Goal: Task Accomplishment & Management: Complete application form

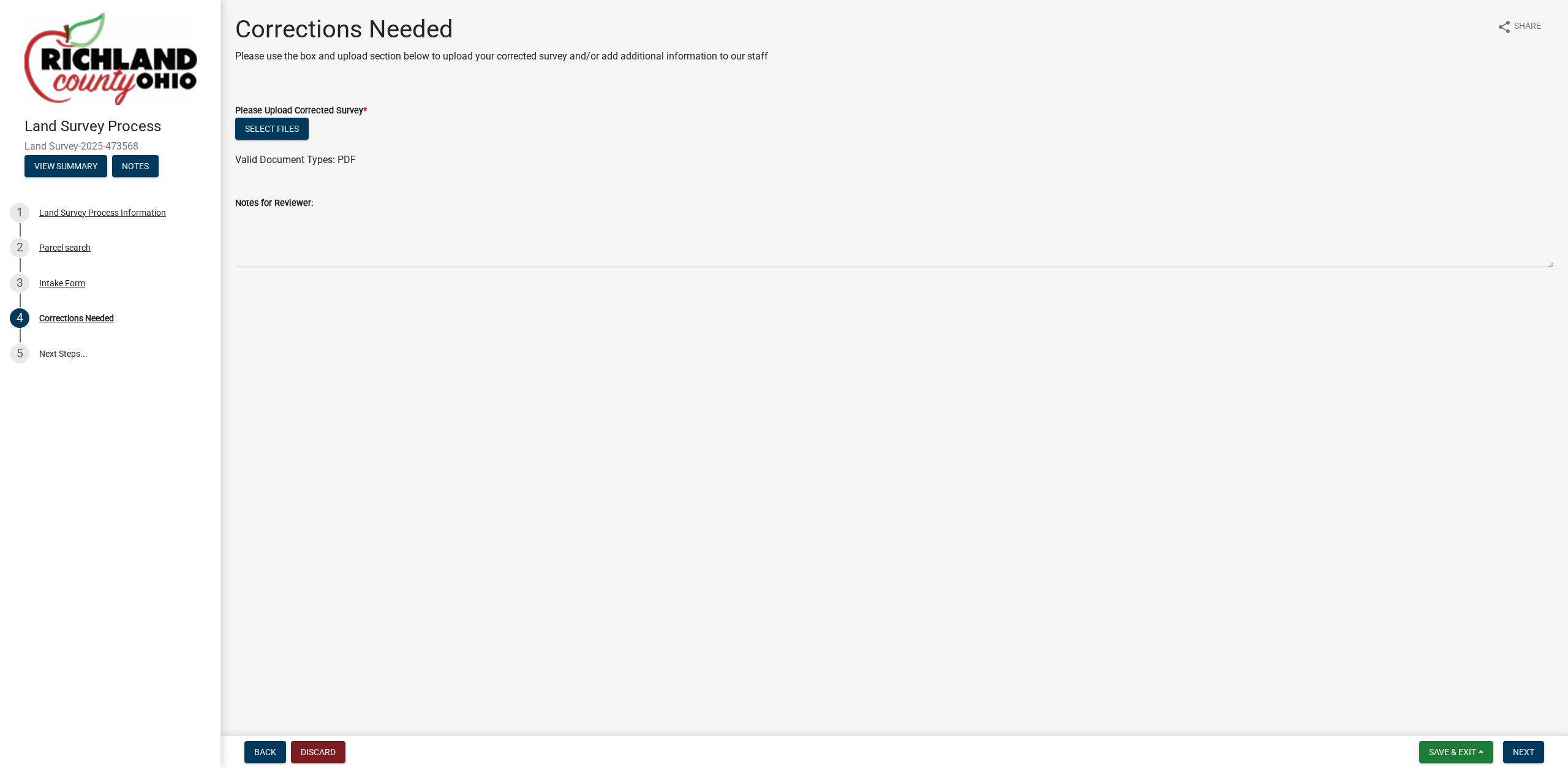
click at [277, 147] on ul at bounding box center [894, 148] width 1318 height 10
click at [277, 136] on button "Select files" at bounding box center [272, 129] width 73 height 22
click at [275, 169] on link "SM-6267.pdf" at bounding box center [264, 168] width 56 height 12
click at [1517, 753] on span "Next" at bounding box center [1523, 752] width 21 height 10
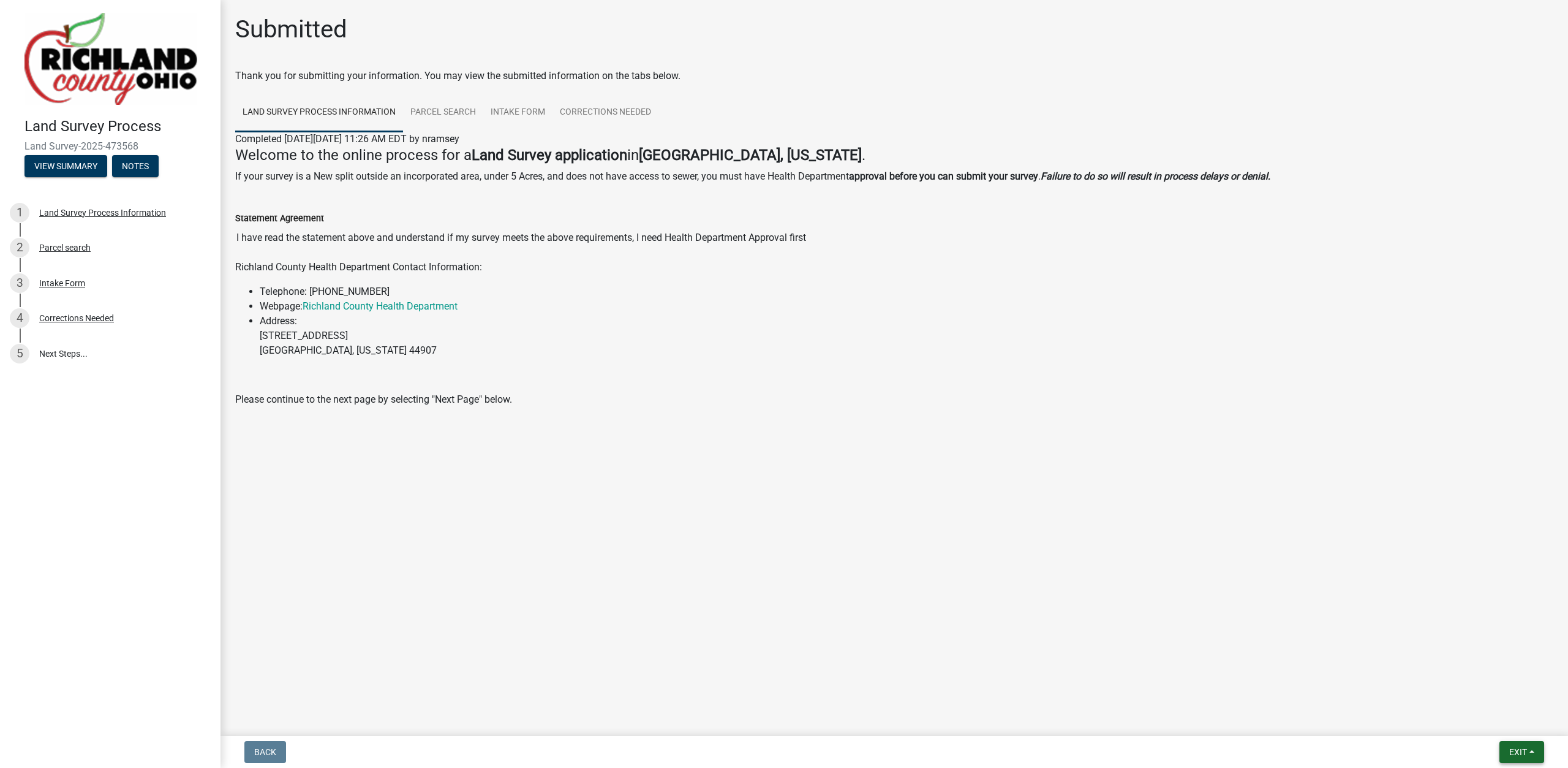
click at [1517, 753] on span "Exit" at bounding box center [1518, 752] width 18 height 10
click at [1491, 710] on button "Save & Exit" at bounding box center [1495, 720] width 98 height 29
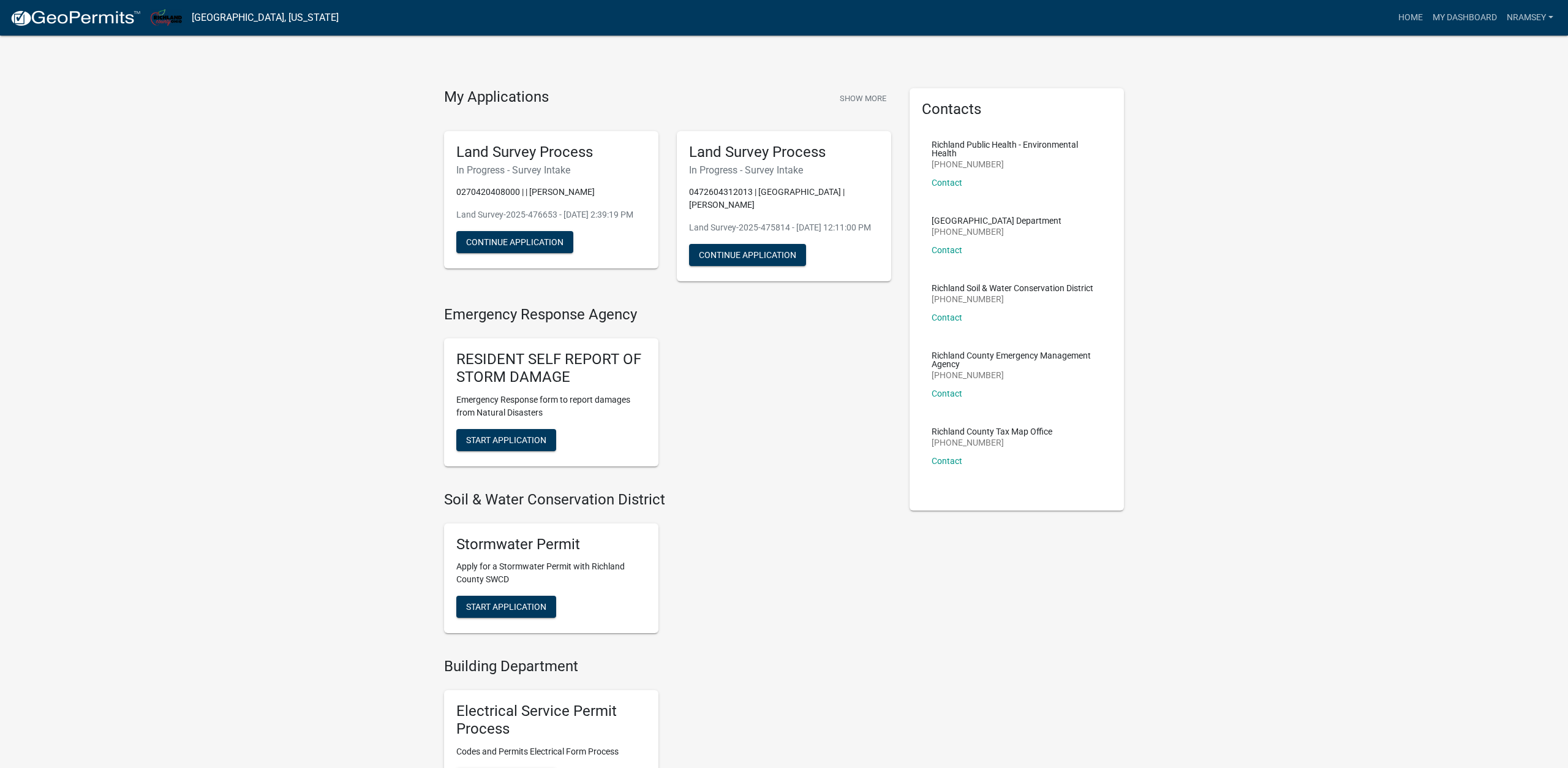
click at [765, 487] on div "Emergency Response Agency RESIDENT SELF REPORT OF STORM DAMAGE Emergency Respon…" at bounding box center [667, 745] width 447 height 880
click at [517, 314] on h4 "Emergency Response Agency" at bounding box center [667, 314] width 447 height 18
click at [552, 313] on h4 "Emergency Response Agency" at bounding box center [667, 314] width 447 height 18
drag, startPoint x: 556, startPoint y: 315, endPoint x: 519, endPoint y: 315, distance: 37.0
click at [519, 315] on h4 "Emergency Response Agency" at bounding box center [667, 314] width 447 height 18
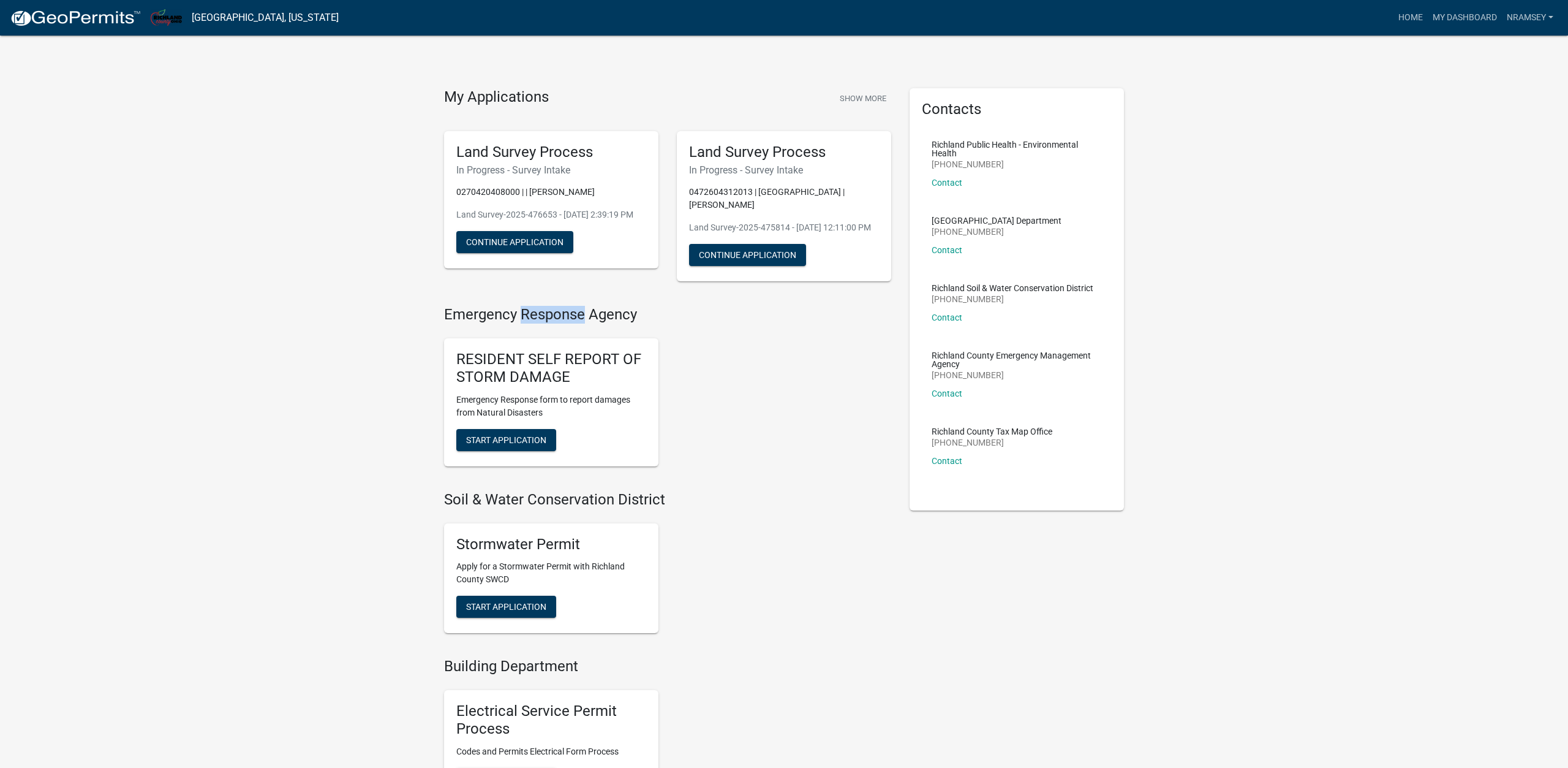
drag, startPoint x: 585, startPoint y: 316, endPoint x: 521, endPoint y: 314, distance: 64.0
click at [521, 314] on h4 "Emergency Response Agency" at bounding box center [667, 314] width 447 height 18
drag, startPoint x: 515, startPoint y: 314, endPoint x: 446, endPoint y: 314, distance: 69.0
click at [446, 314] on h4 "Emergency Response Agency" at bounding box center [667, 314] width 447 height 18
drag, startPoint x: 637, startPoint y: 314, endPoint x: 445, endPoint y: 309, distance: 192.1
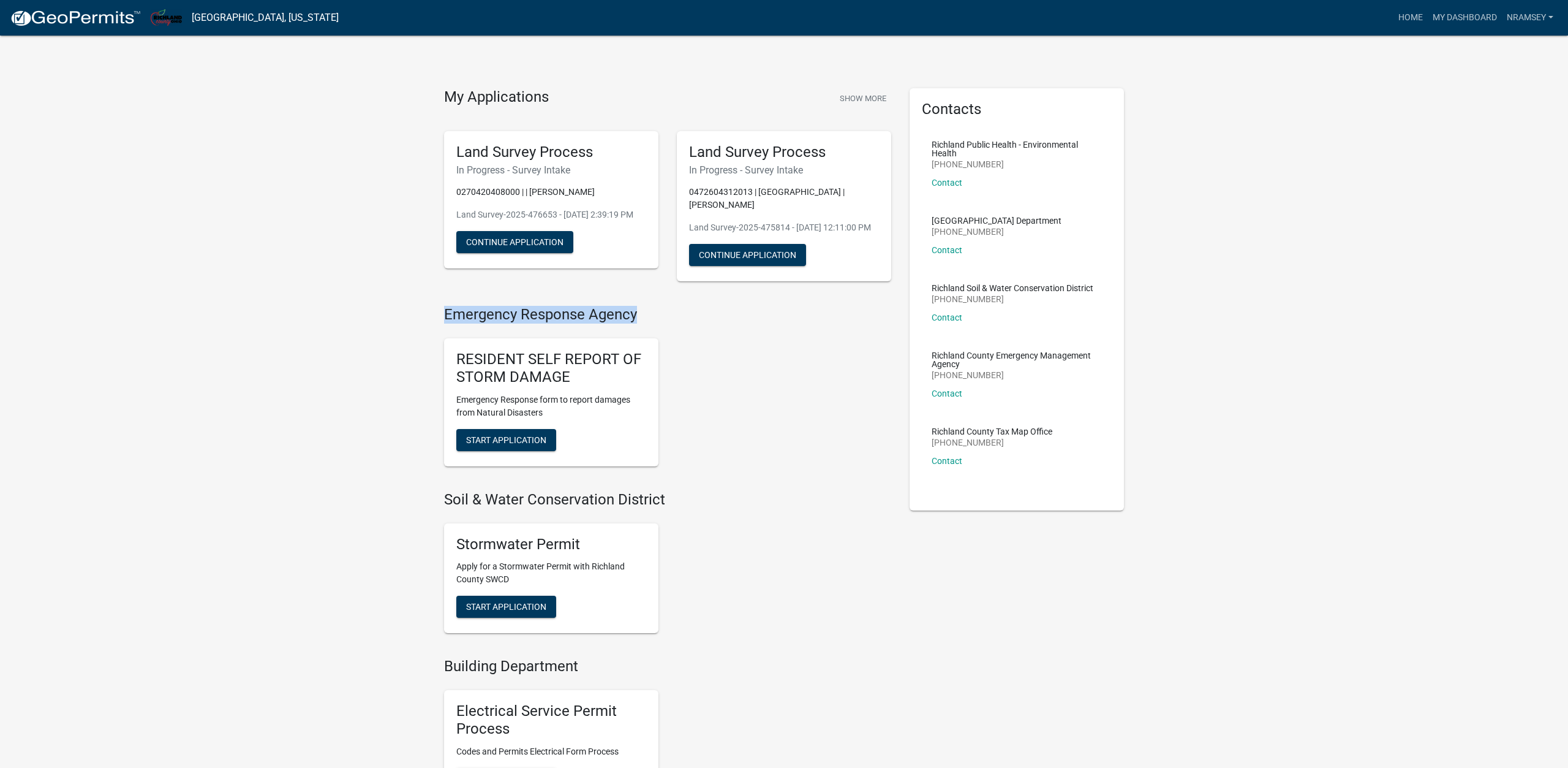
click at [445, 309] on h4 "Emergency Response Agency" at bounding box center [667, 314] width 447 height 18
click at [660, 313] on h4 "Emergency Response Agency" at bounding box center [667, 314] width 447 height 18
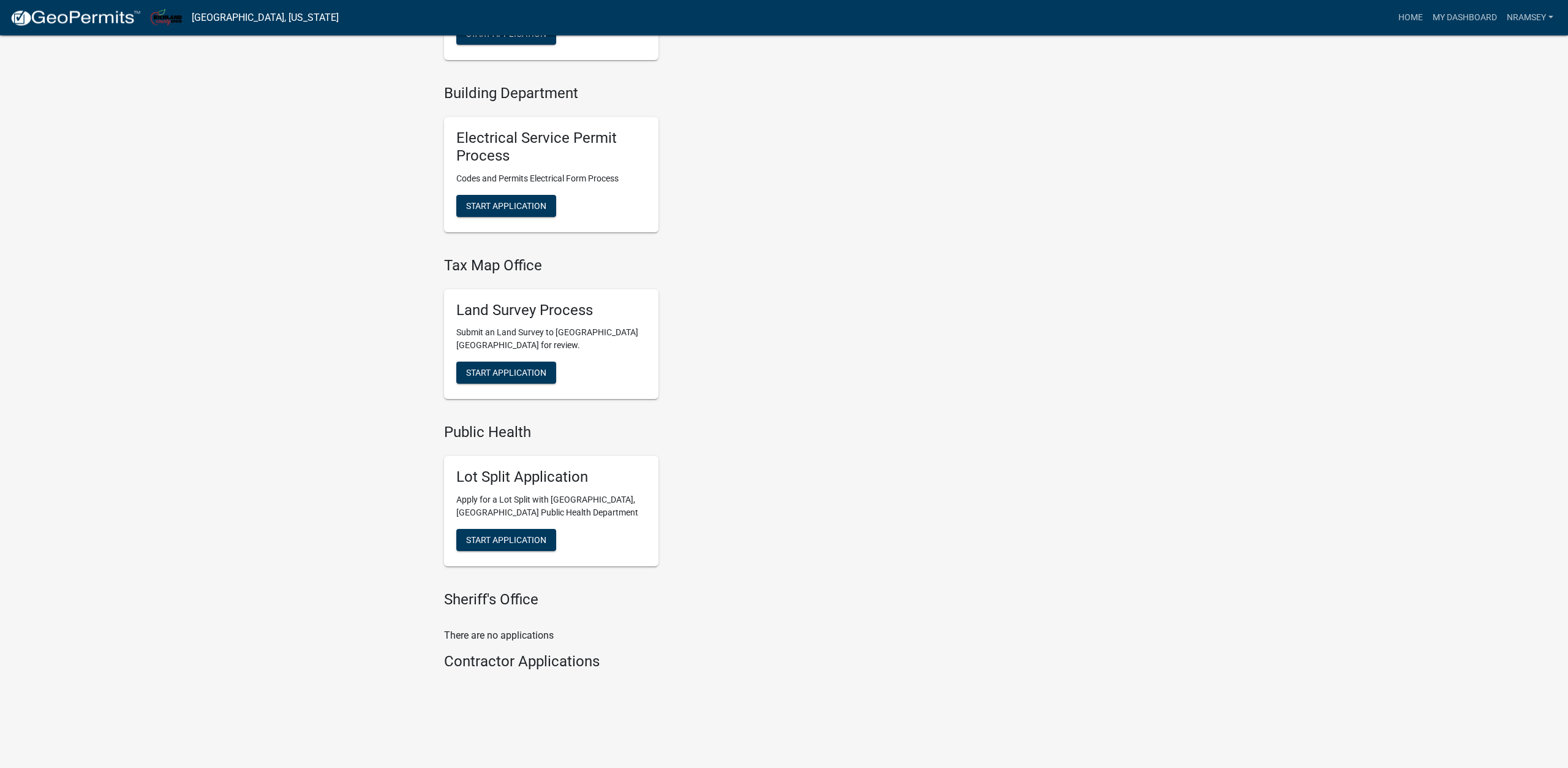
scroll to position [576, 0]
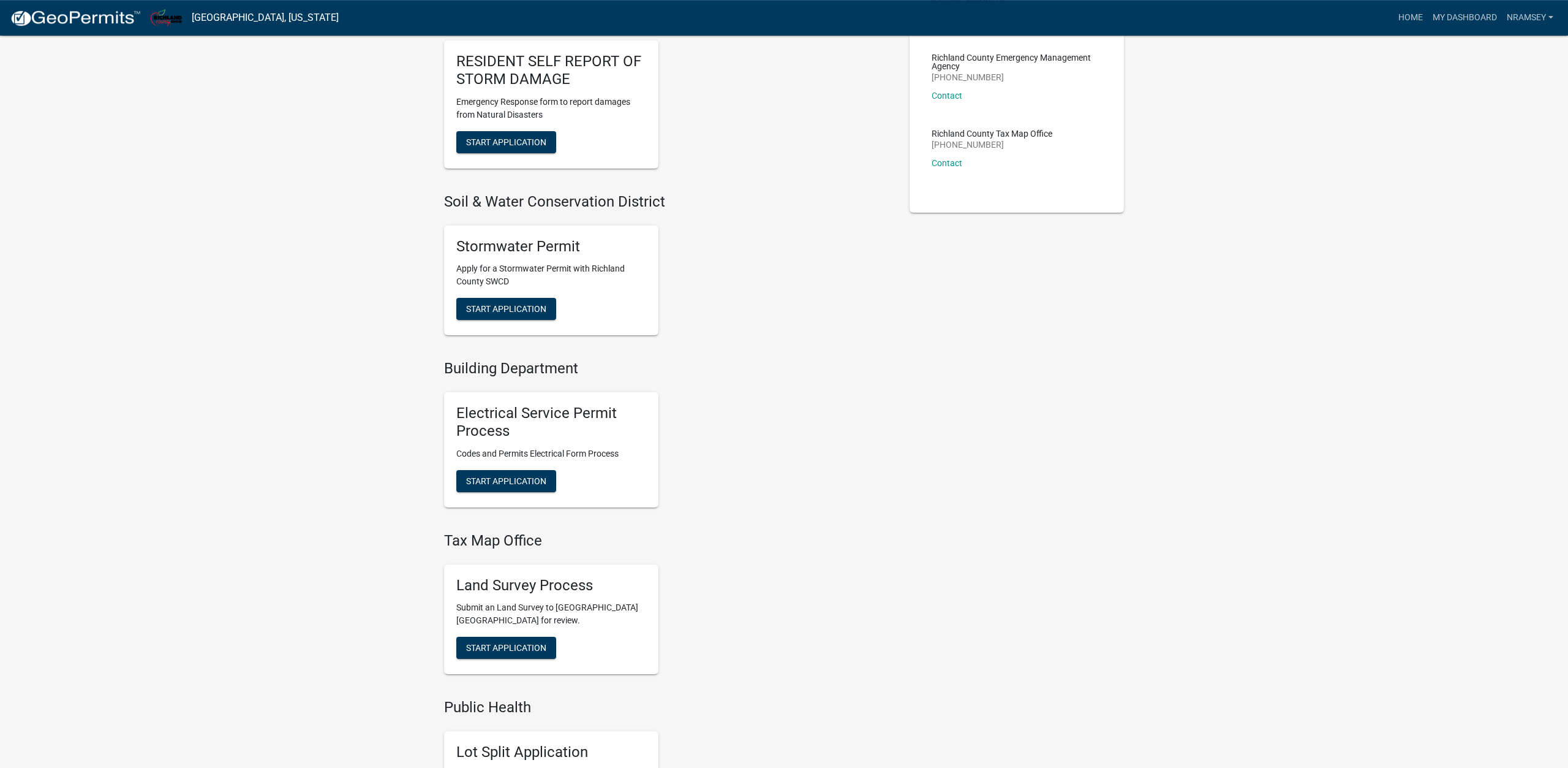
scroll to position [312, 0]
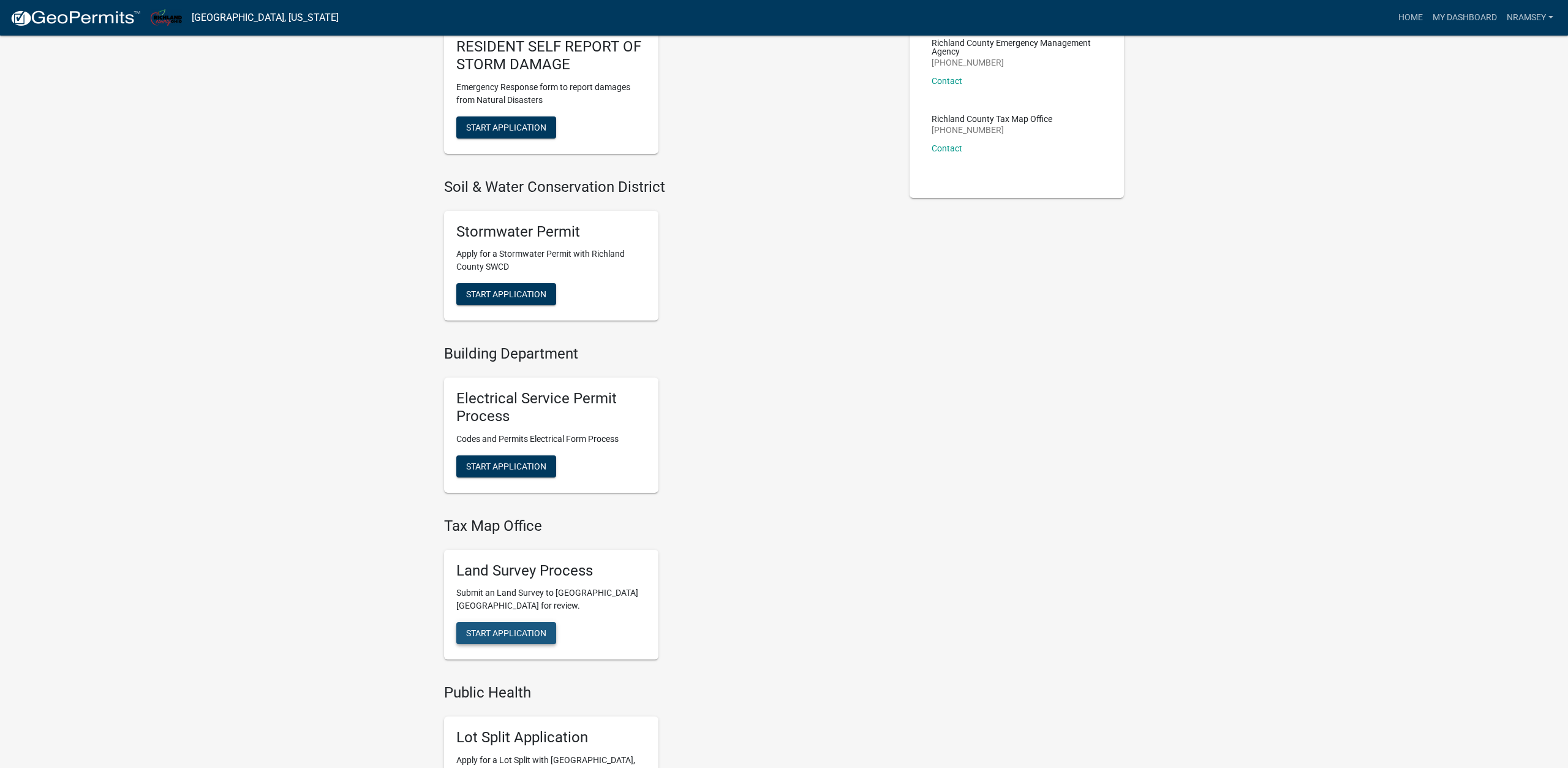
click at [521, 640] on button "Start Application" at bounding box center [506, 632] width 100 height 22
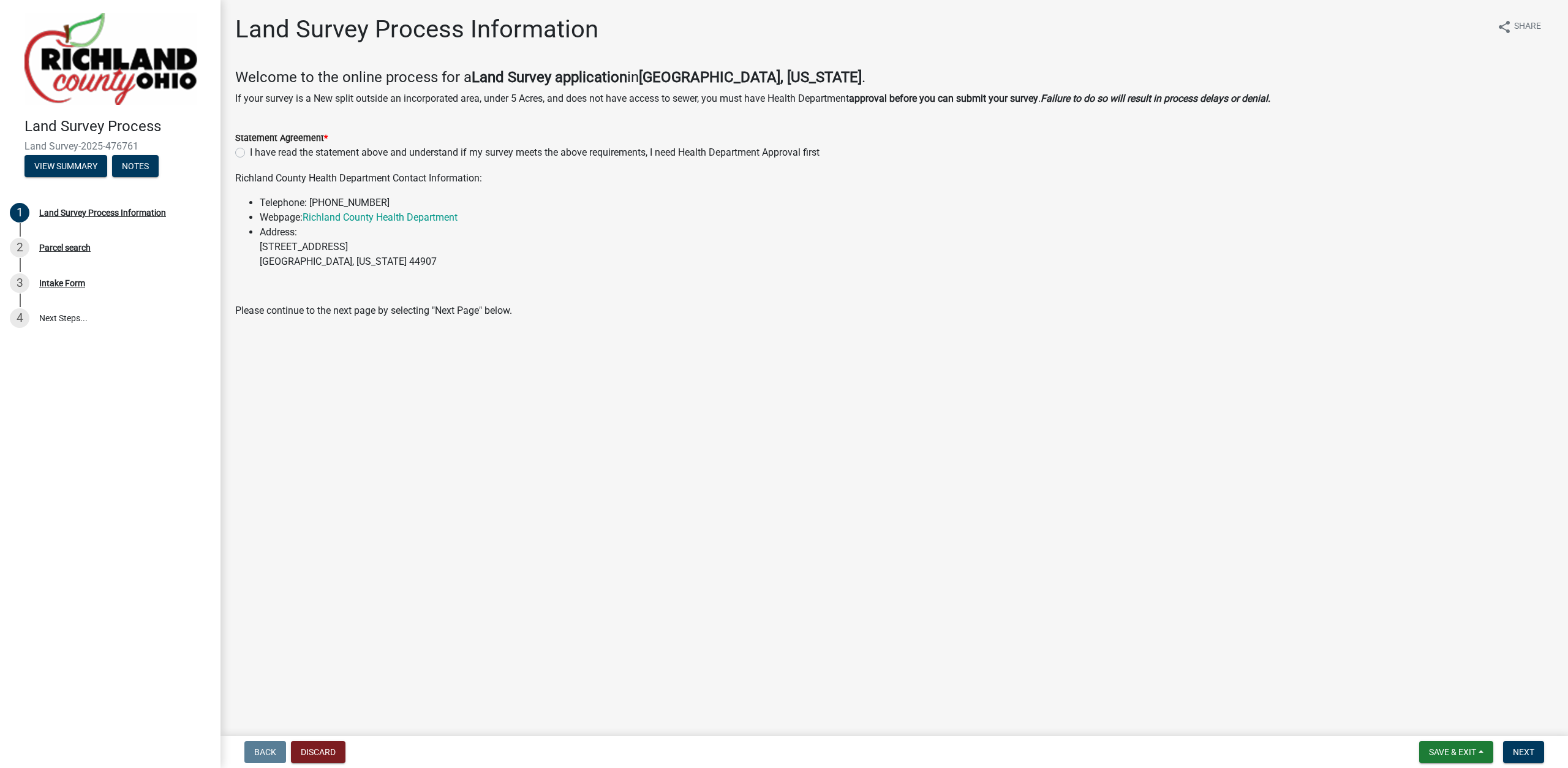
click at [250, 155] on label "I have read the statement above and understand if my survey meets the above req…" at bounding box center [534, 152] width 569 height 14
click at [250, 153] on input "I have read the statement above and understand if my survey meets the above req…" at bounding box center [253, 149] width 8 height 8
radio input "true"
click at [1517, 751] on span "Next" at bounding box center [1523, 752] width 21 height 10
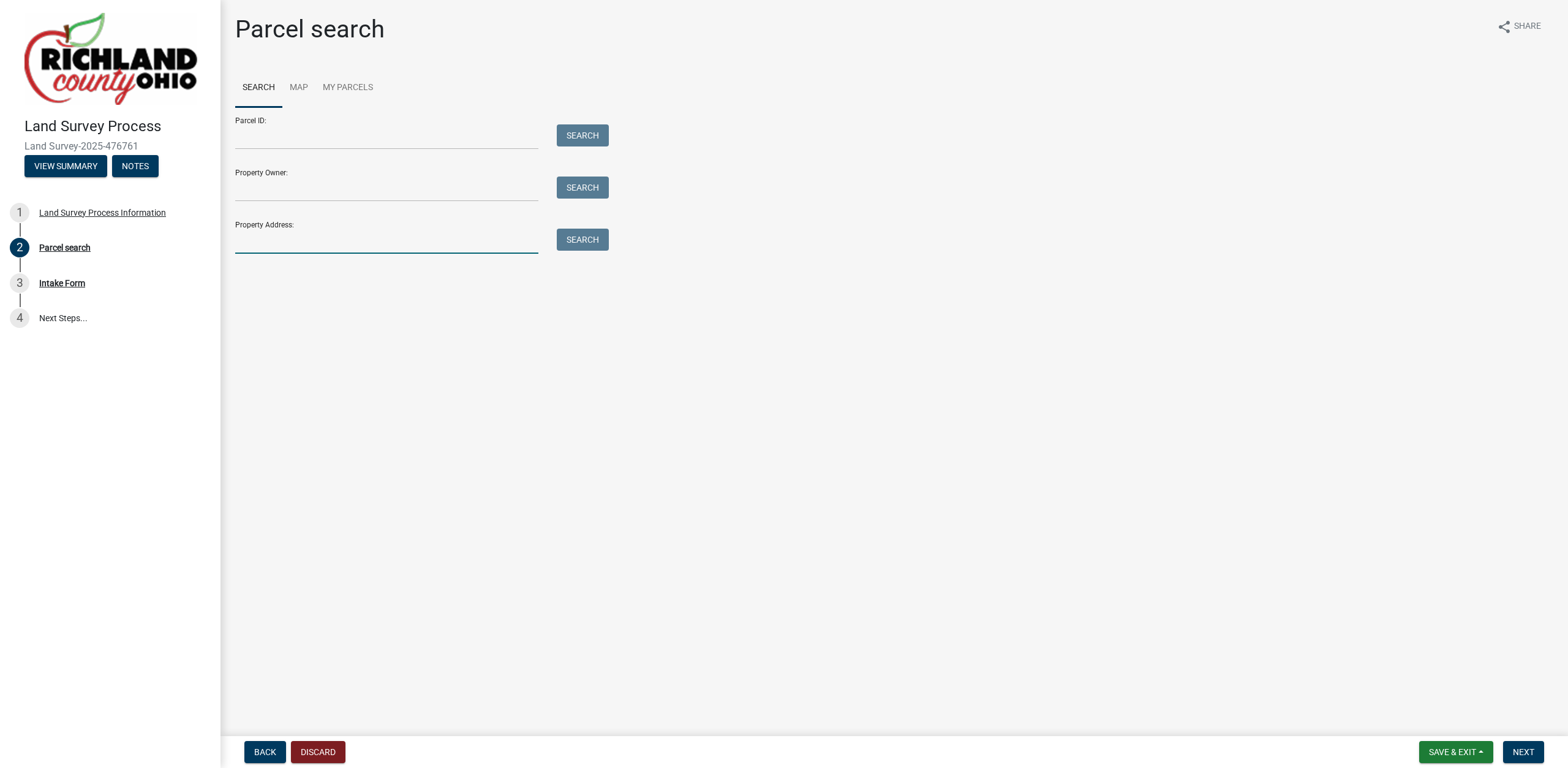
click at [282, 240] on input "Property Address:" at bounding box center [386, 241] width 303 height 25
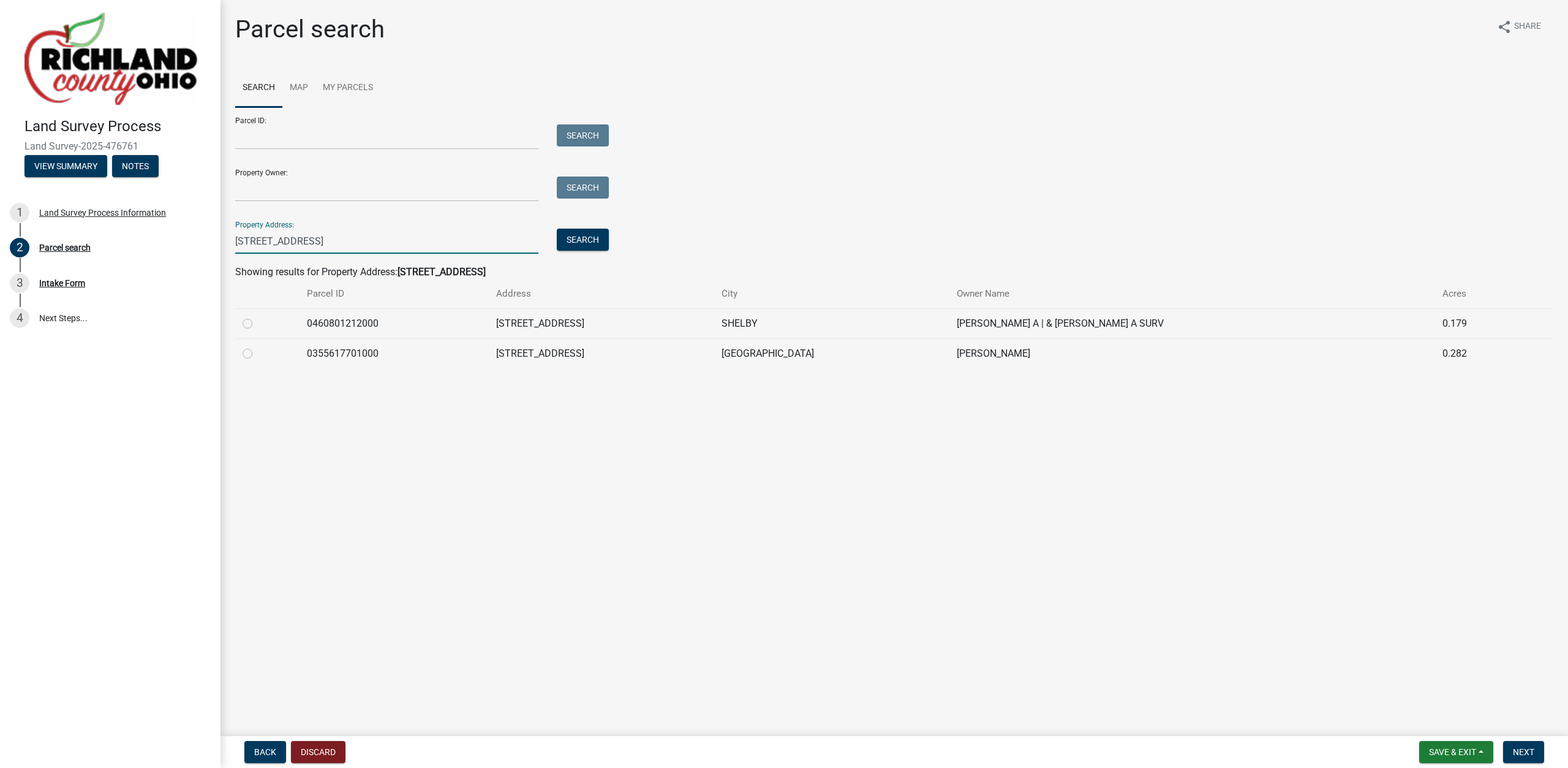
type input "[STREET_ADDRESS]"
click at [257, 346] on label at bounding box center [257, 346] width 0 height 0
click at [257, 354] on input "radio" at bounding box center [261, 350] width 8 height 8
radio input "true"
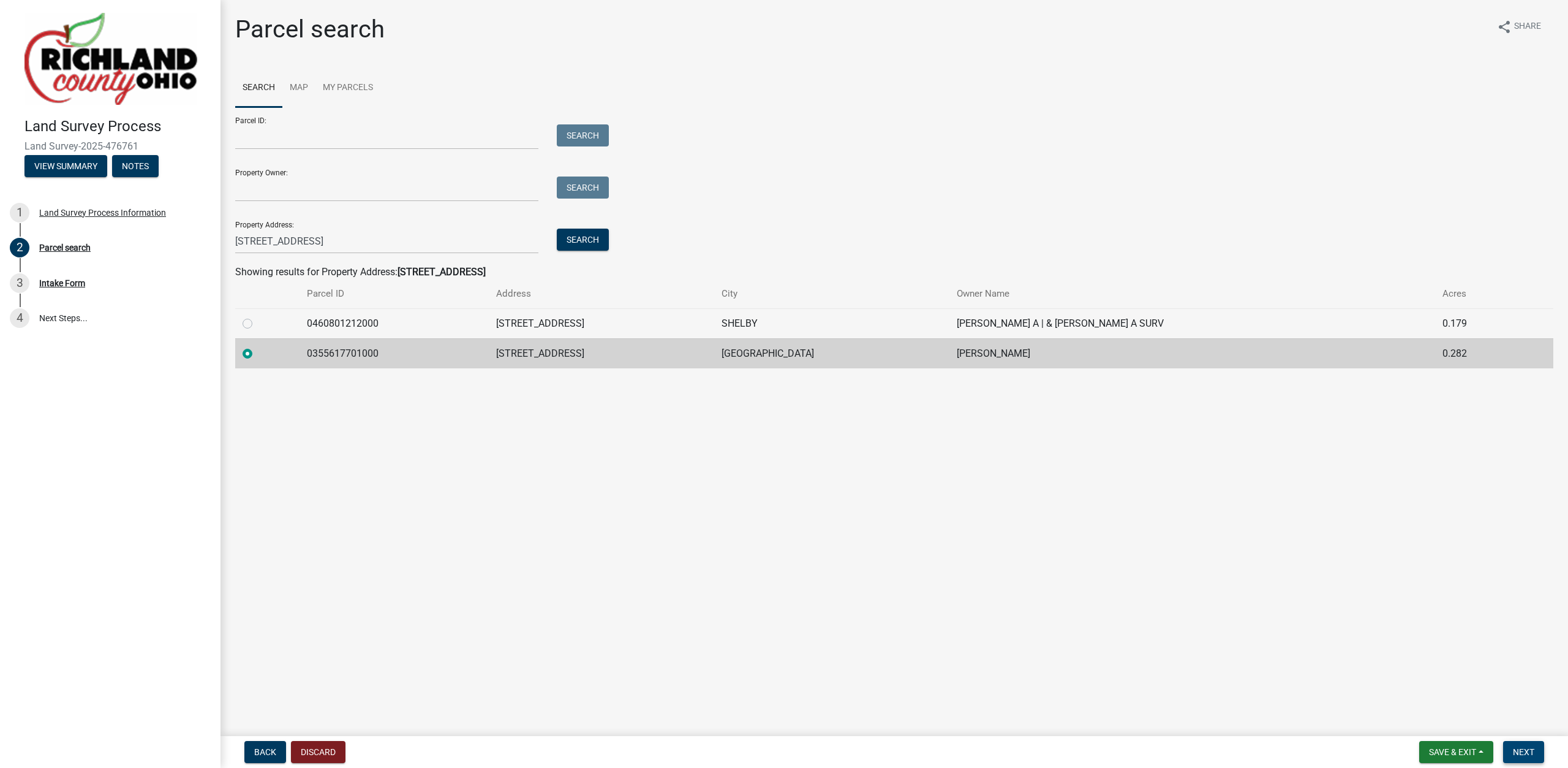
click at [1523, 749] on span "Next" at bounding box center [1523, 752] width 21 height 10
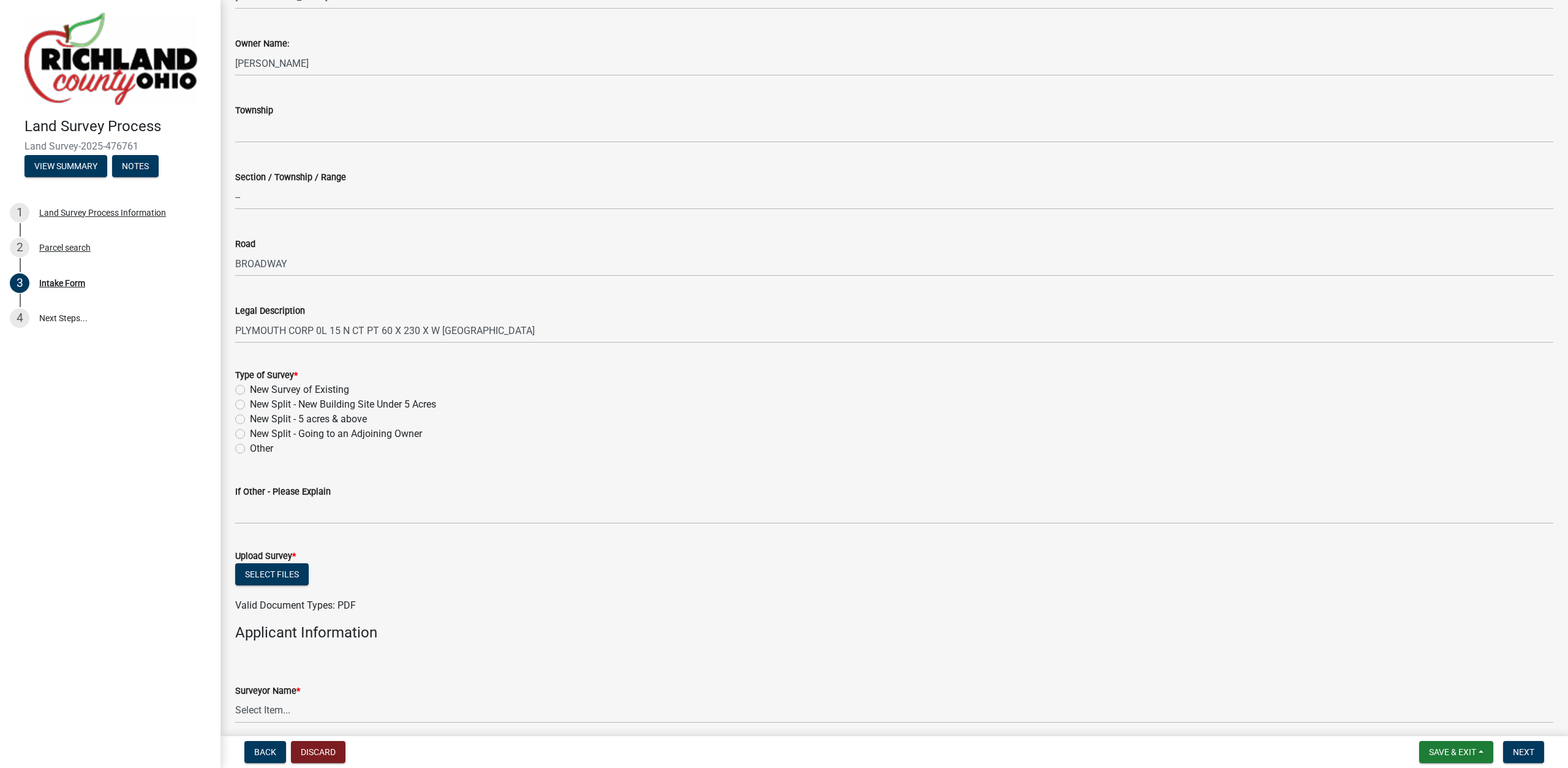
scroll to position [279, 0]
click at [246, 385] on div "New Survey of Existing" at bounding box center [894, 387] width 1318 height 14
click at [250, 388] on label "New Survey of Existing" at bounding box center [299, 387] width 99 height 14
click at [250, 388] on input "New Survey of Existing" at bounding box center [253, 384] width 8 height 8
radio input "true"
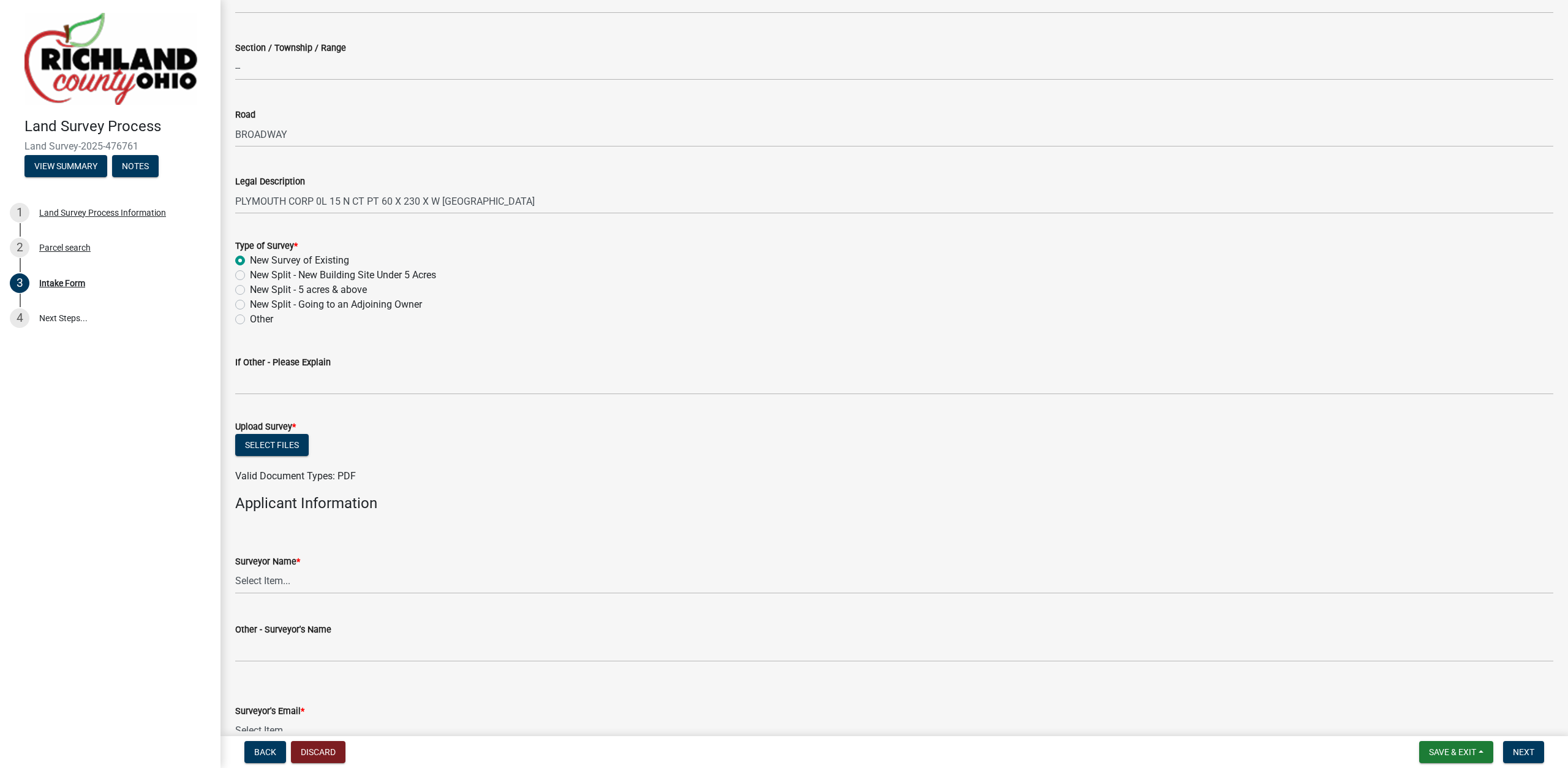
scroll to position [419, 0]
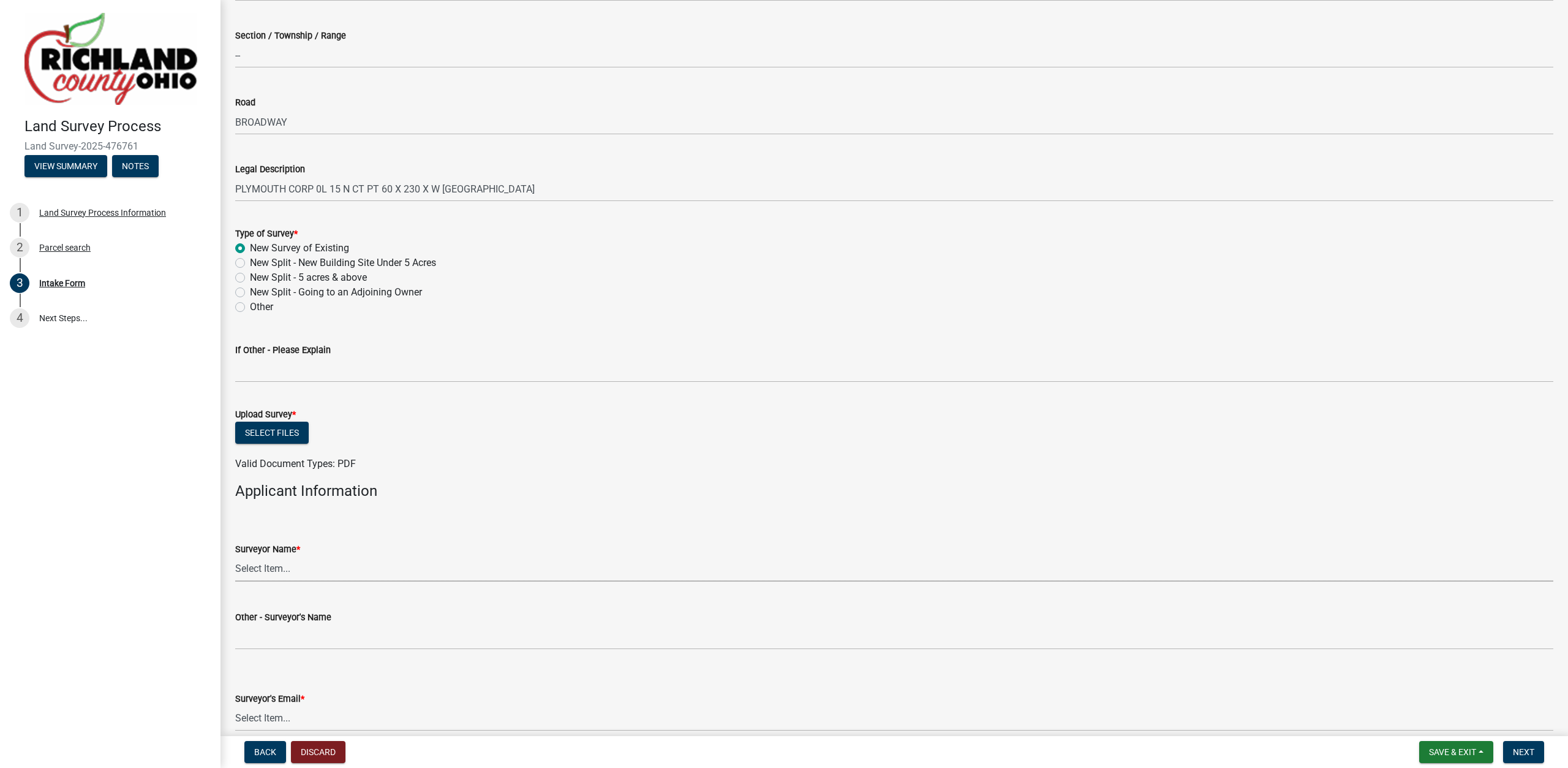
click at [235, 557] on select "Select Item... [PERSON_NAME], [PERSON_NAME], [PERSON_NAME], [PERSON_NAME], [PER…" at bounding box center [894, 569] width 1318 height 25
click option "[PERSON_NAME]" at bounding box center [0, 0] width 0 height 0
select select "df139baa-c9dd-46a0-9de6-e37622936459"
click at [235, 706] on select "Select Item... [EMAIL_ADDRESS][DOMAIN_NAME] [EMAIL_ADDRESS][DOMAIN_NAME] [EMAIL…" at bounding box center [894, 718] width 1318 height 25
click option "[EMAIL_ADDRESS][PERSON_NAME][DOMAIN_NAME]" at bounding box center [0, 0] width 0 height 0
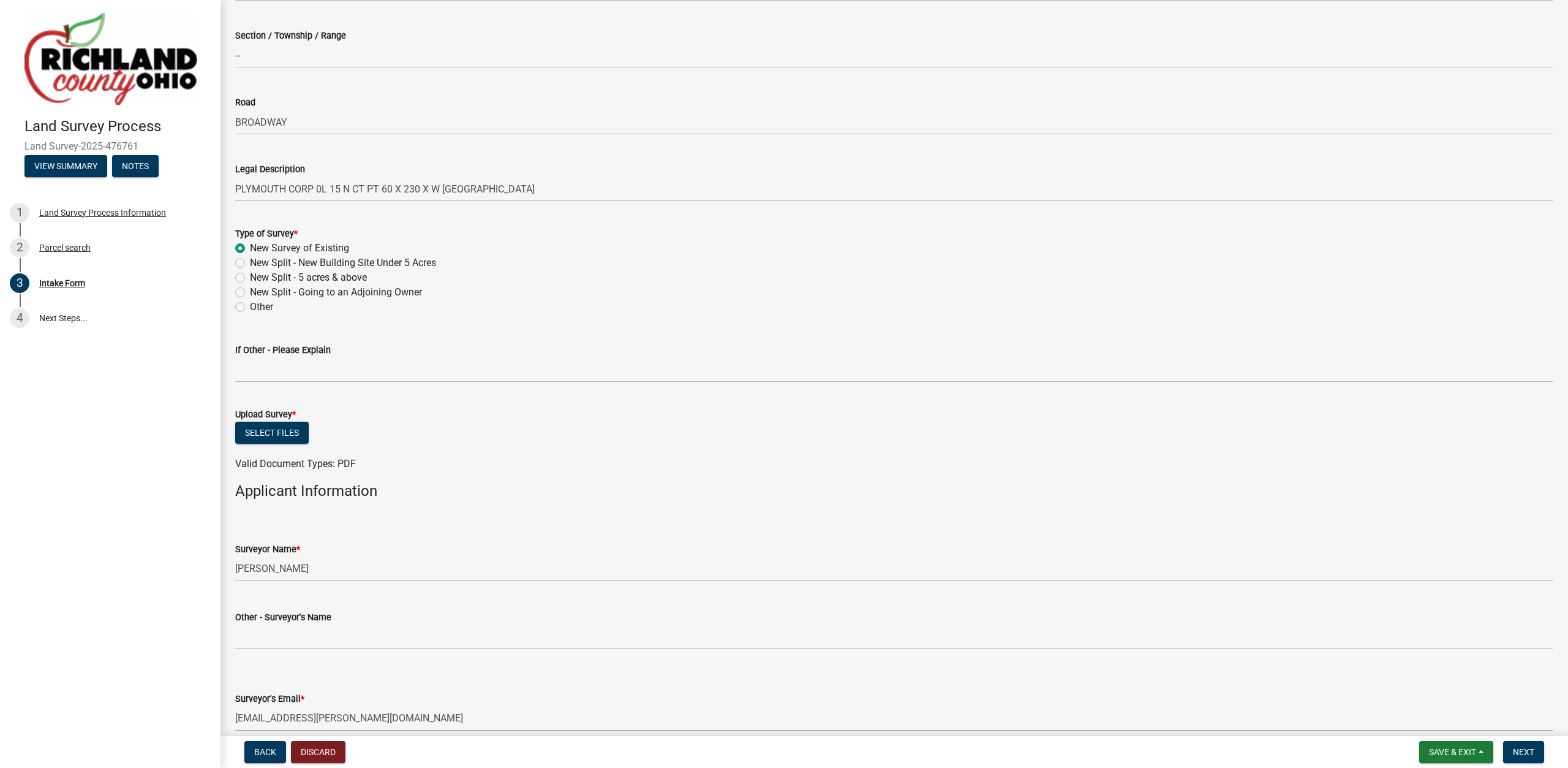
select select "4dbc78f8-37a7-4574-bd6a-c6ff1eaed890"
click at [273, 433] on button "Select files" at bounding box center [272, 432] width 73 height 22
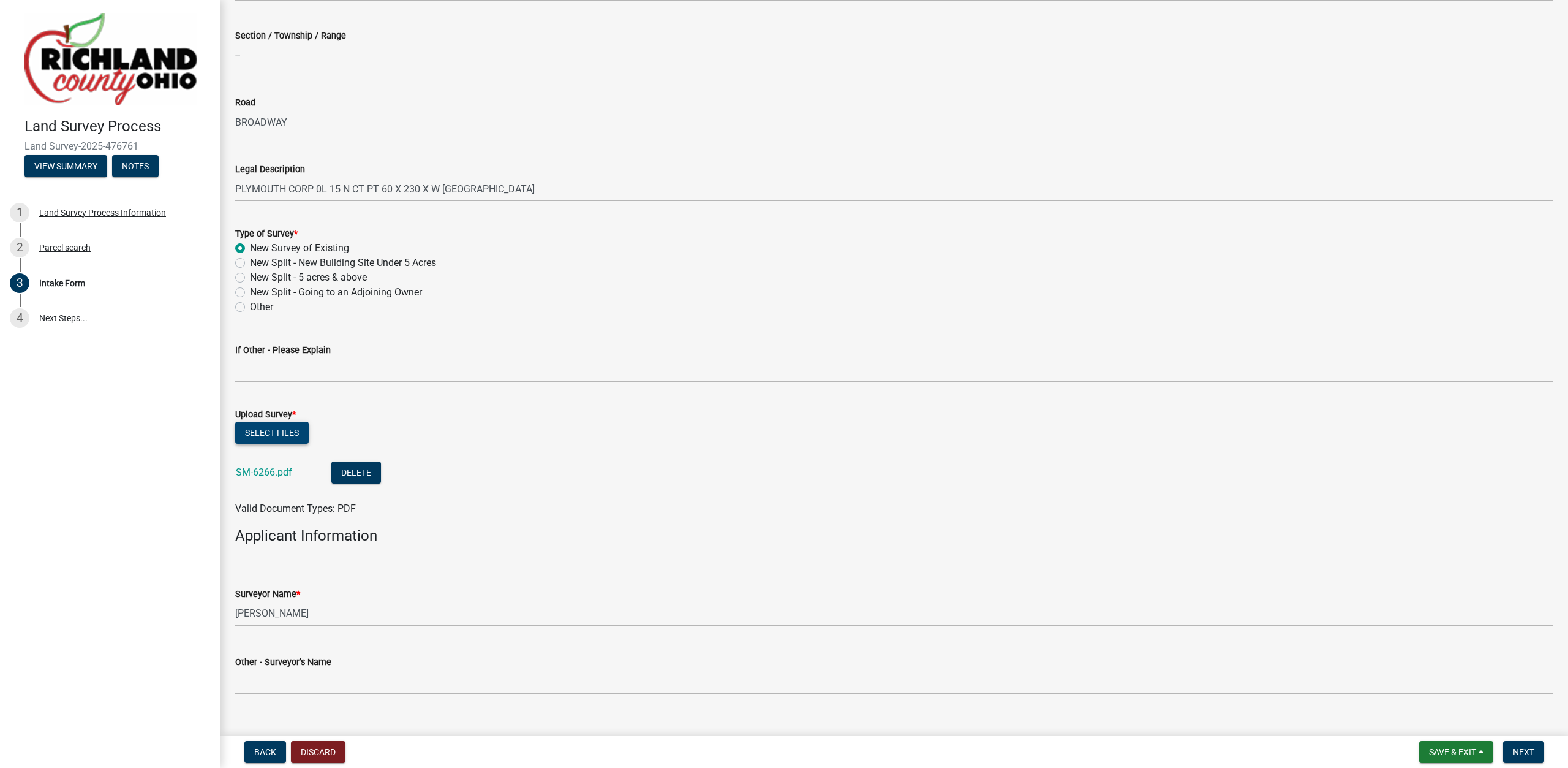
scroll to position [656, 0]
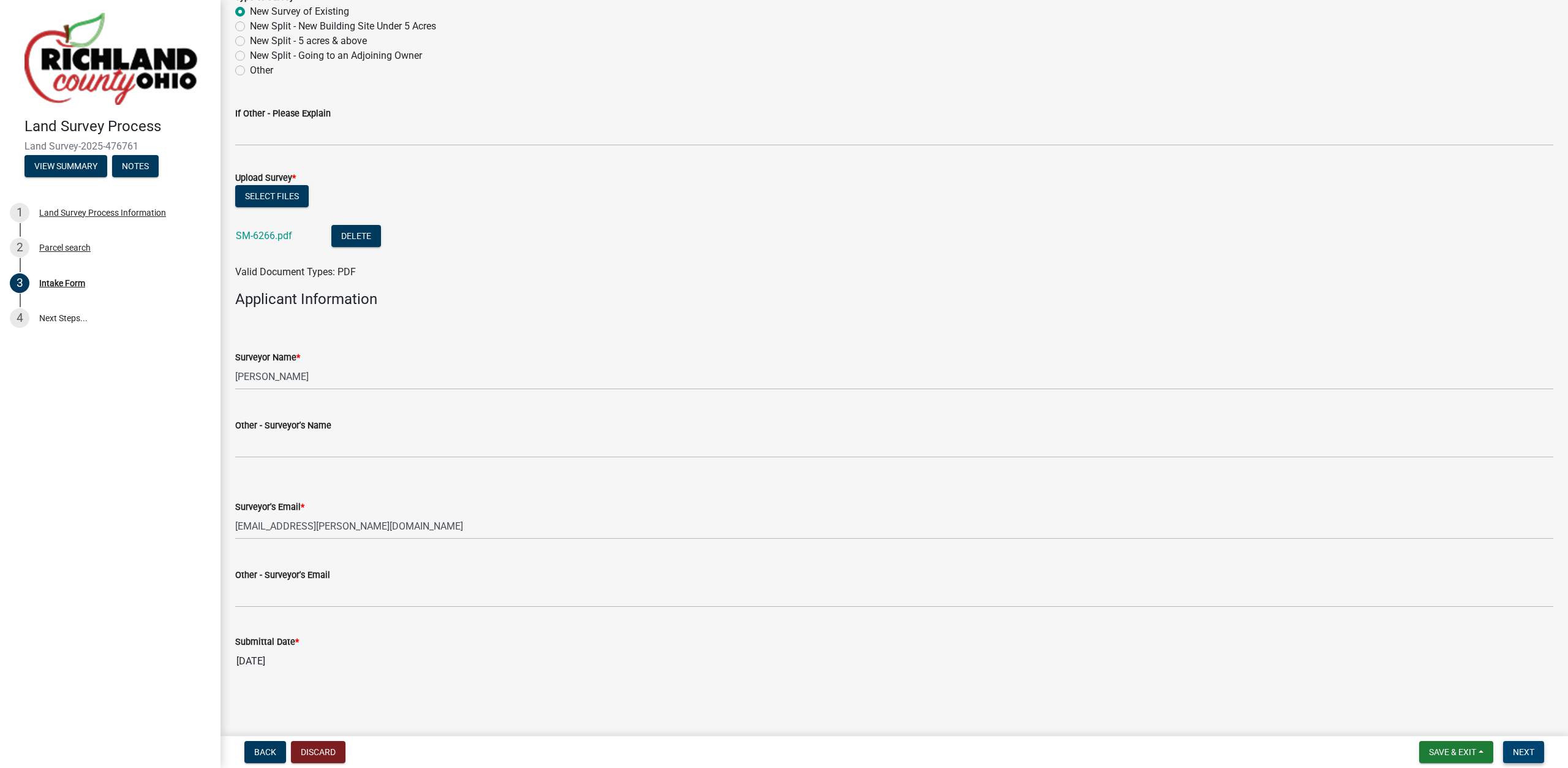
click at [1513, 749] on span "Next" at bounding box center [1523, 752] width 21 height 10
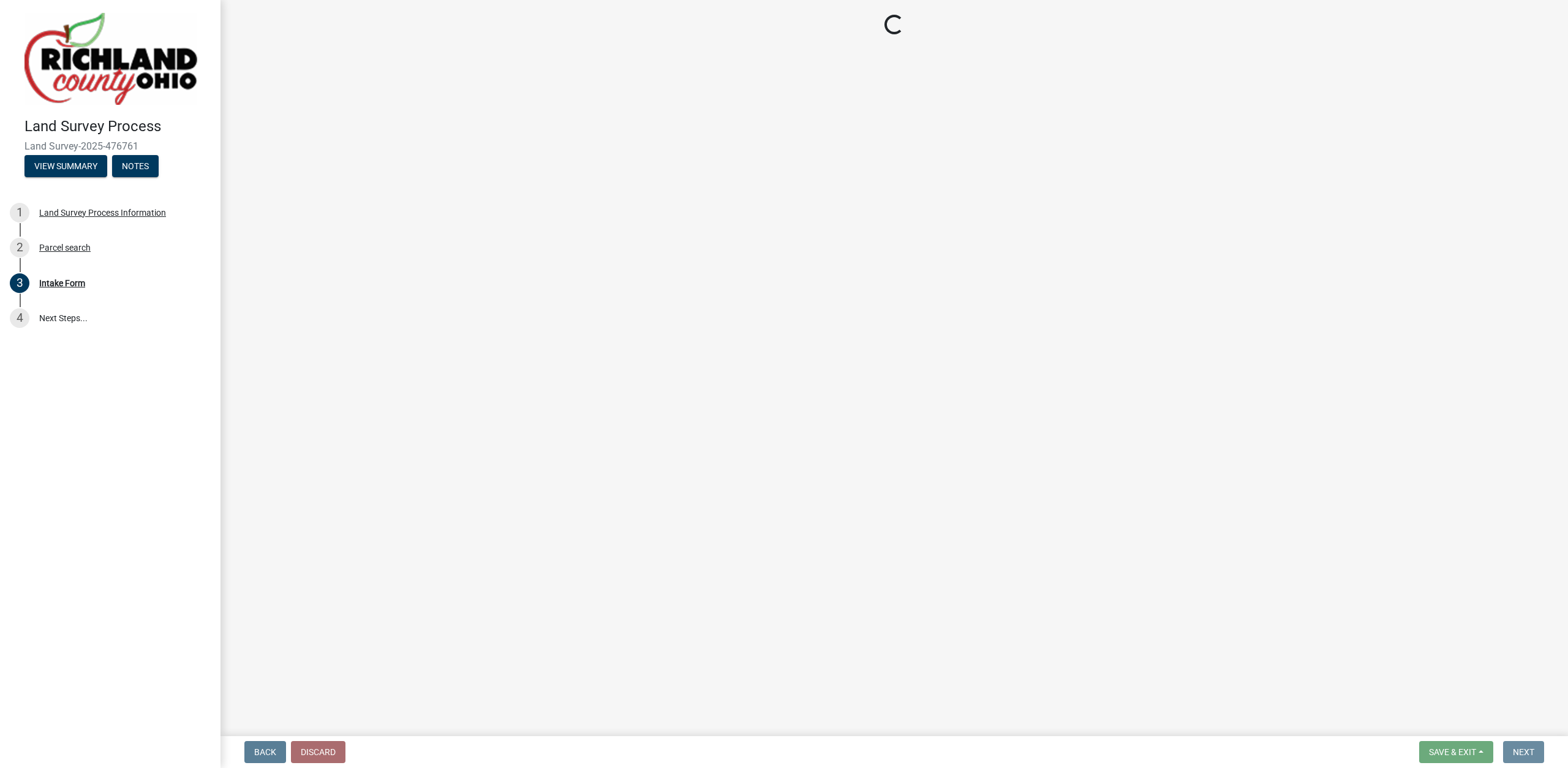
scroll to position [0, 0]
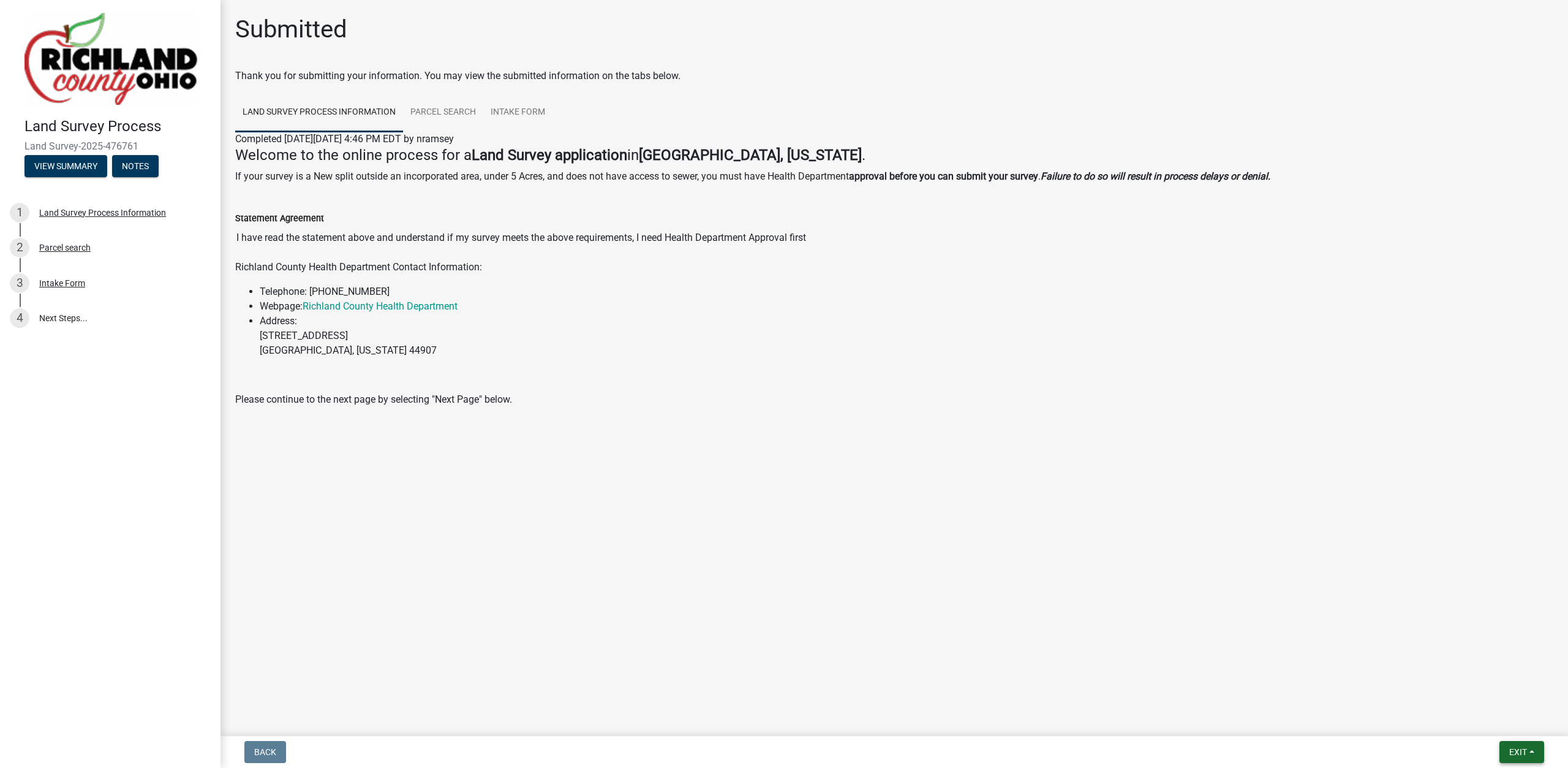
click at [1512, 750] on span "Exit" at bounding box center [1518, 752] width 18 height 10
click at [1503, 721] on button "Save & Exit" at bounding box center [1495, 720] width 98 height 29
